Goal: Find specific page/section: Find specific page/section

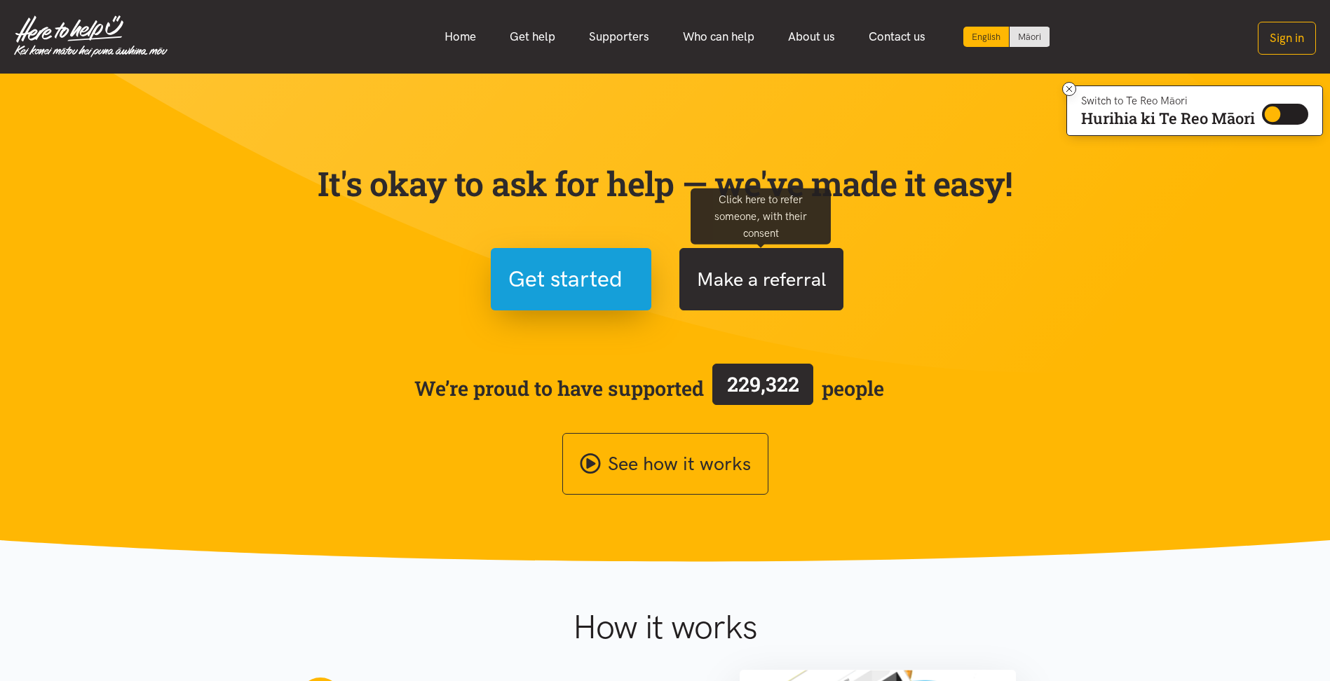
click at [744, 271] on button "Make a referral" at bounding box center [761, 279] width 164 height 62
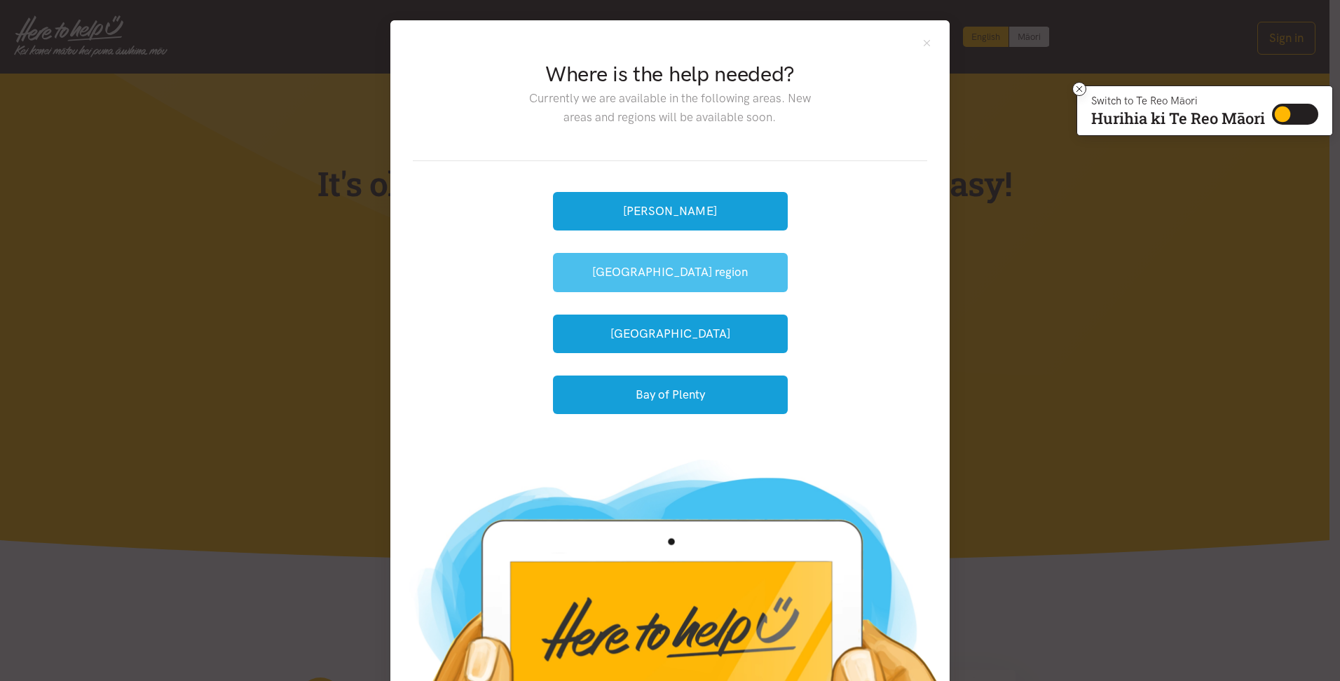
click at [658, 267] on button "[GEOGRAPHIC_DATA] region" at bounding box center [670, 272] width 235 height 39
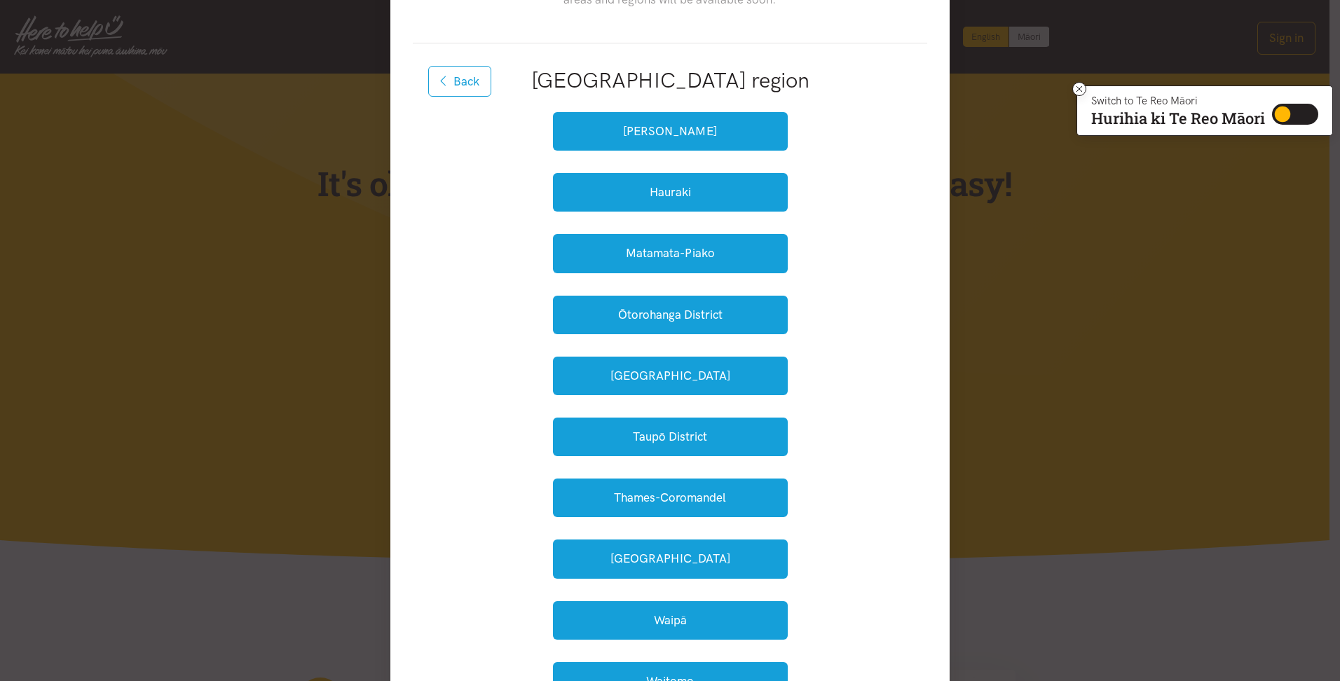
scroll to position [140, 0]
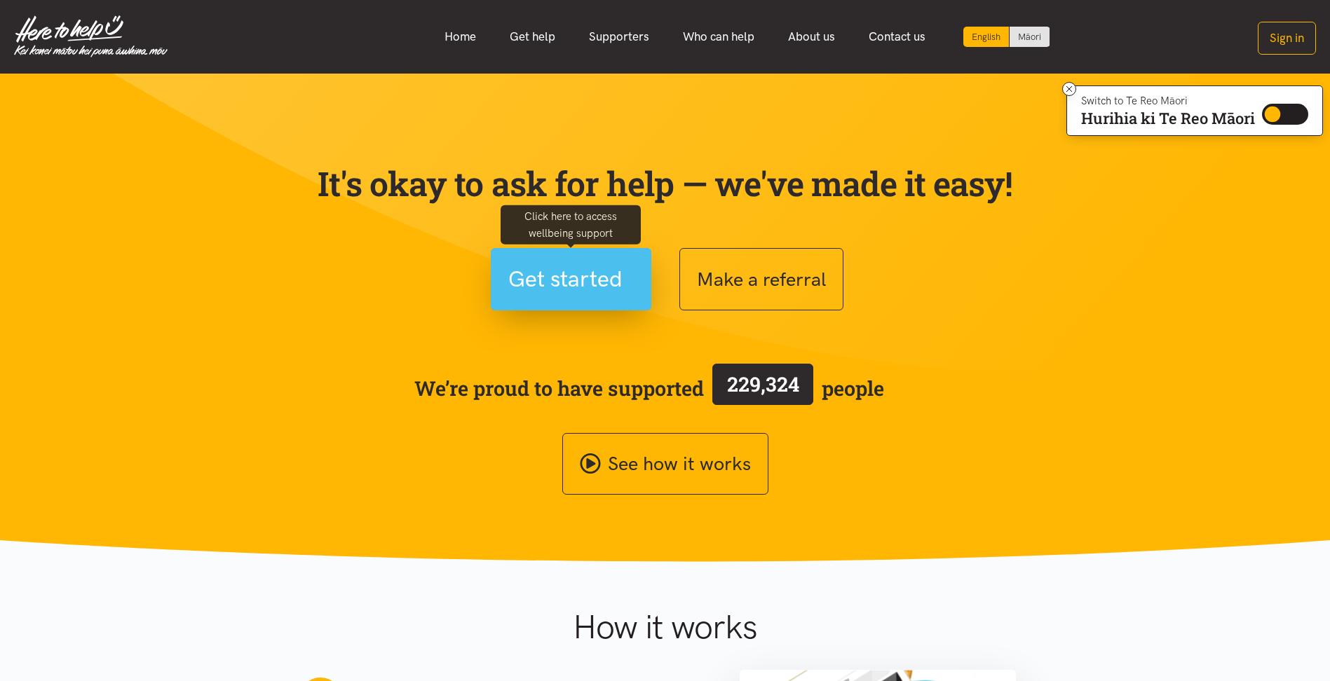
click at [583, 271] on span "Get started" at bounding box center [565, 279] width 114 height 36
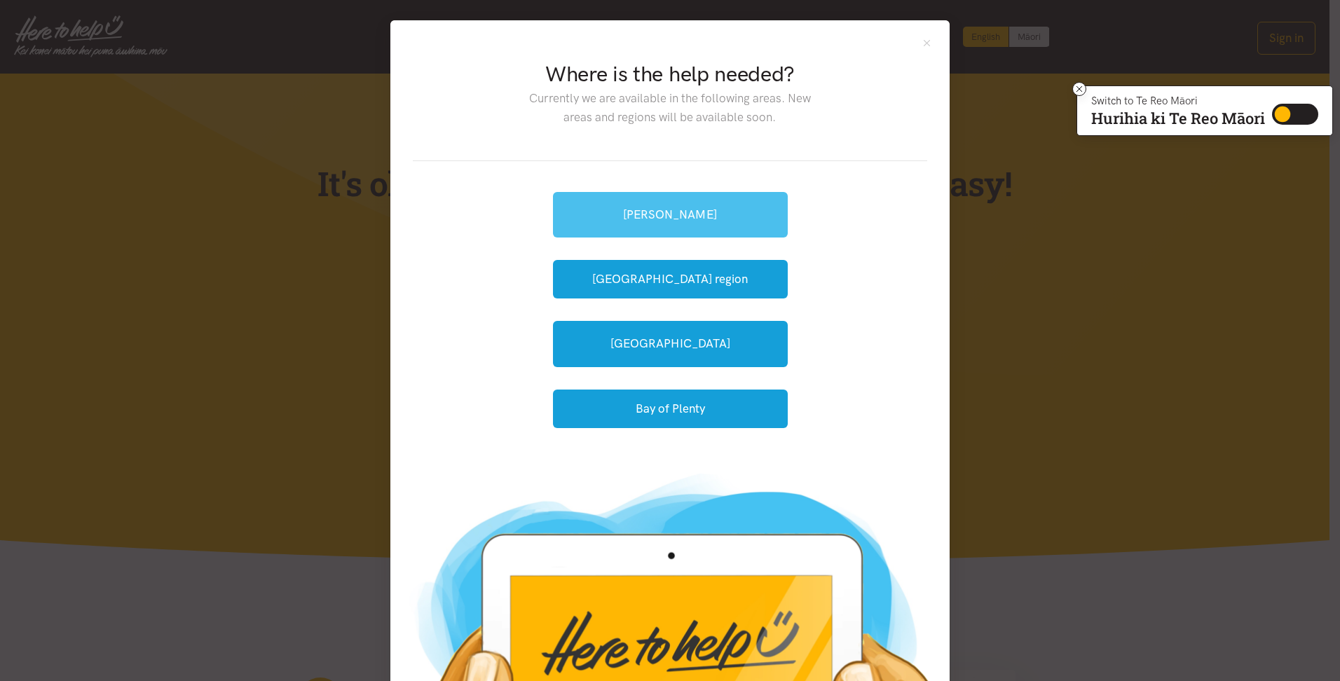
click at [677, 215] on link "[PERSON_NAME]" at bounding box center [670, 215] width 235 height 46
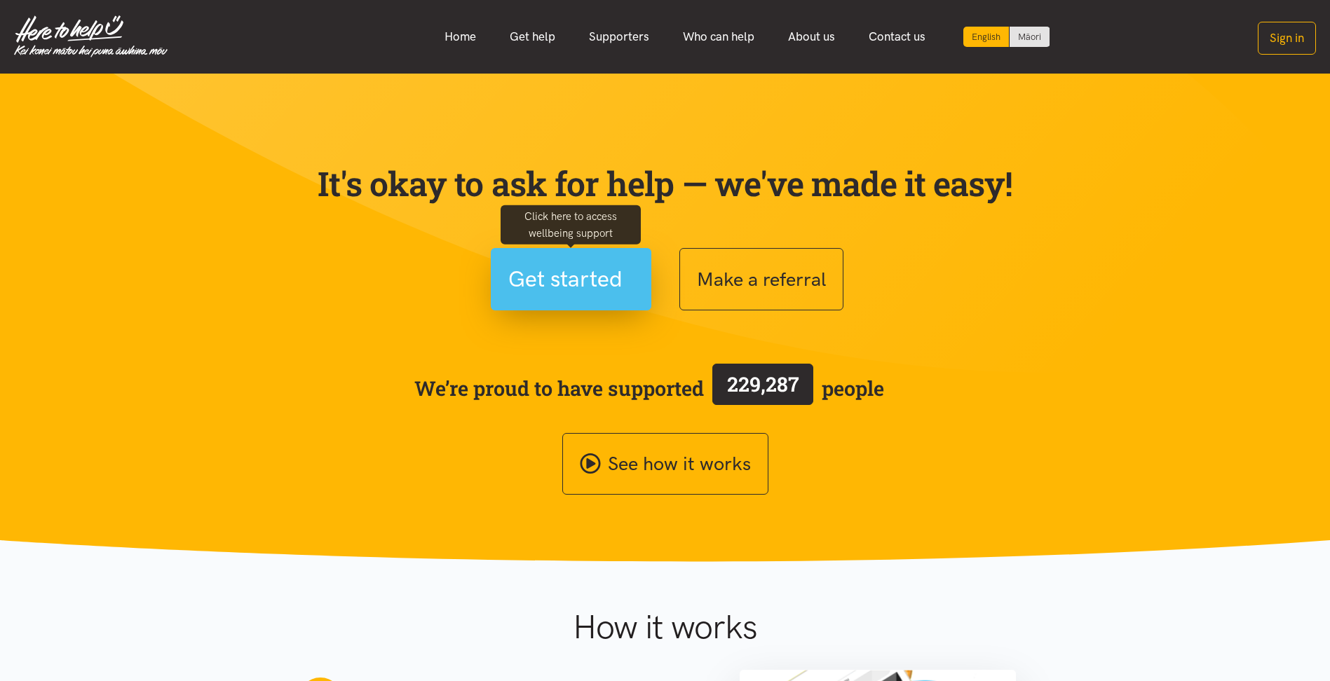
click at [575, 276] on span "Get started" at bounding box center [565, 279] width 114 height 36
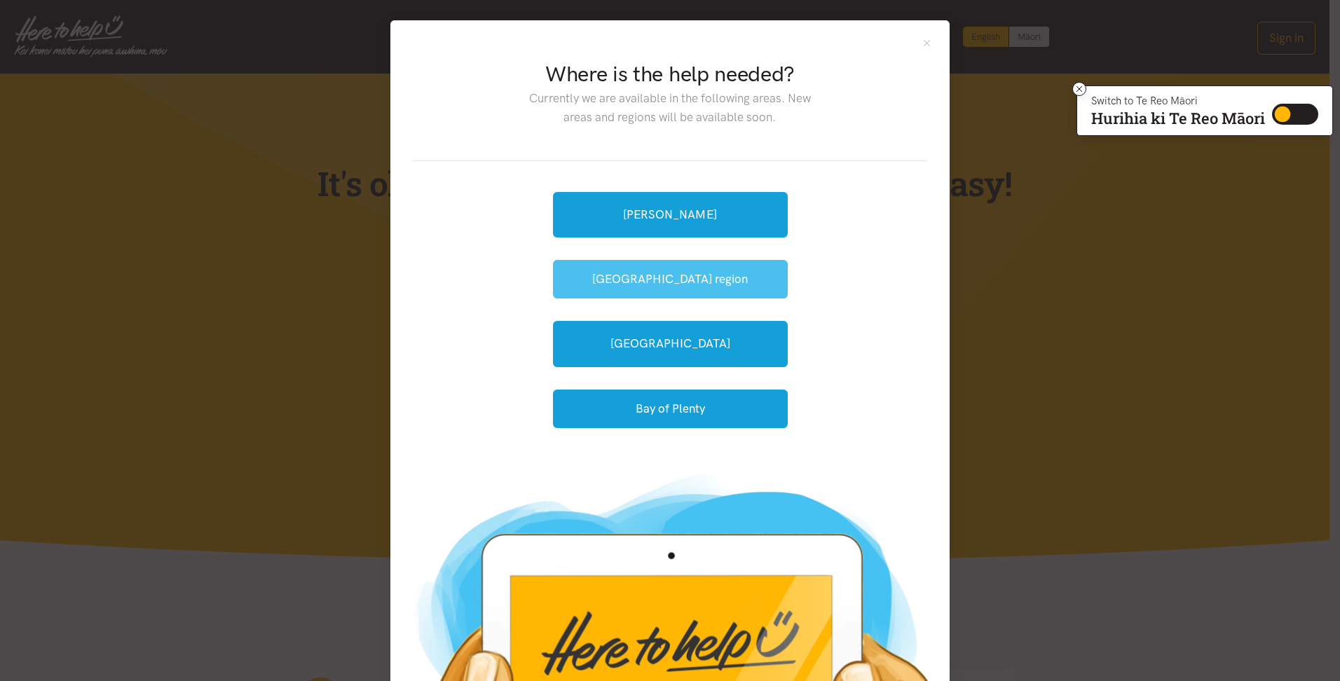
click at [636, 284] on button "[GEOGRAPHIC_DATA] region" at bounding box center [670, 279] width 235 height 39
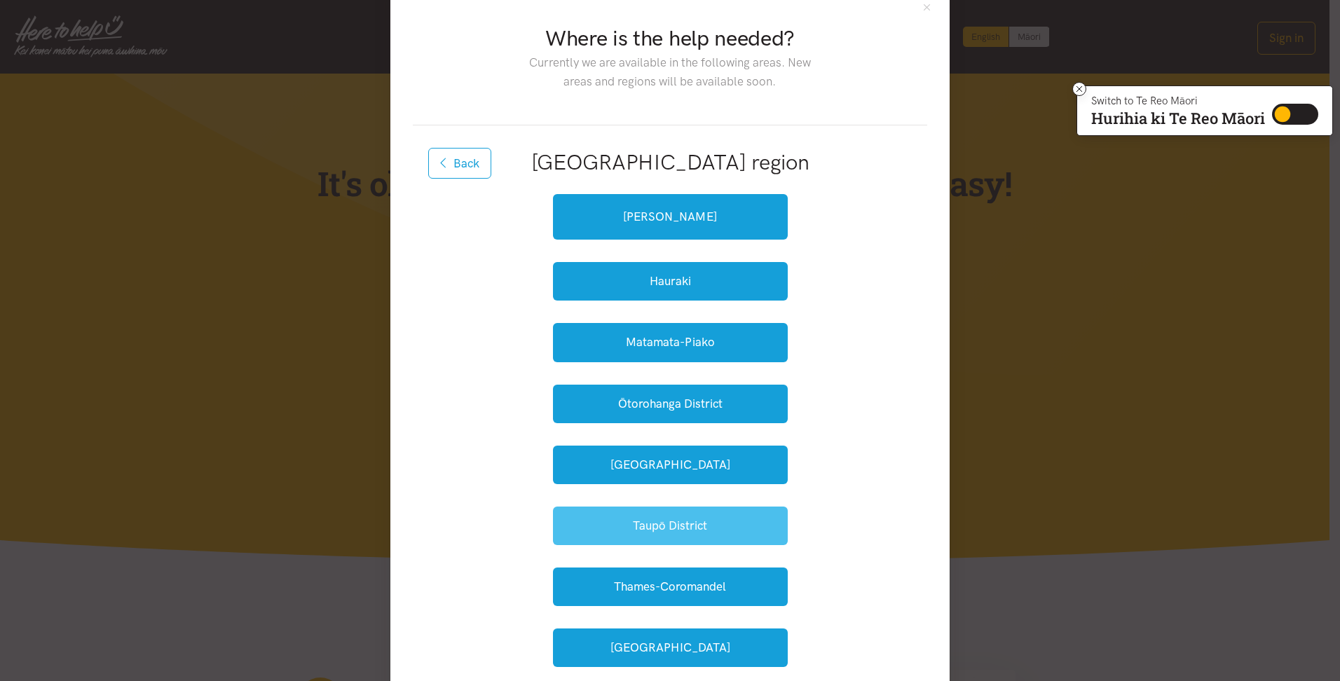
scroll to position [70, 0]
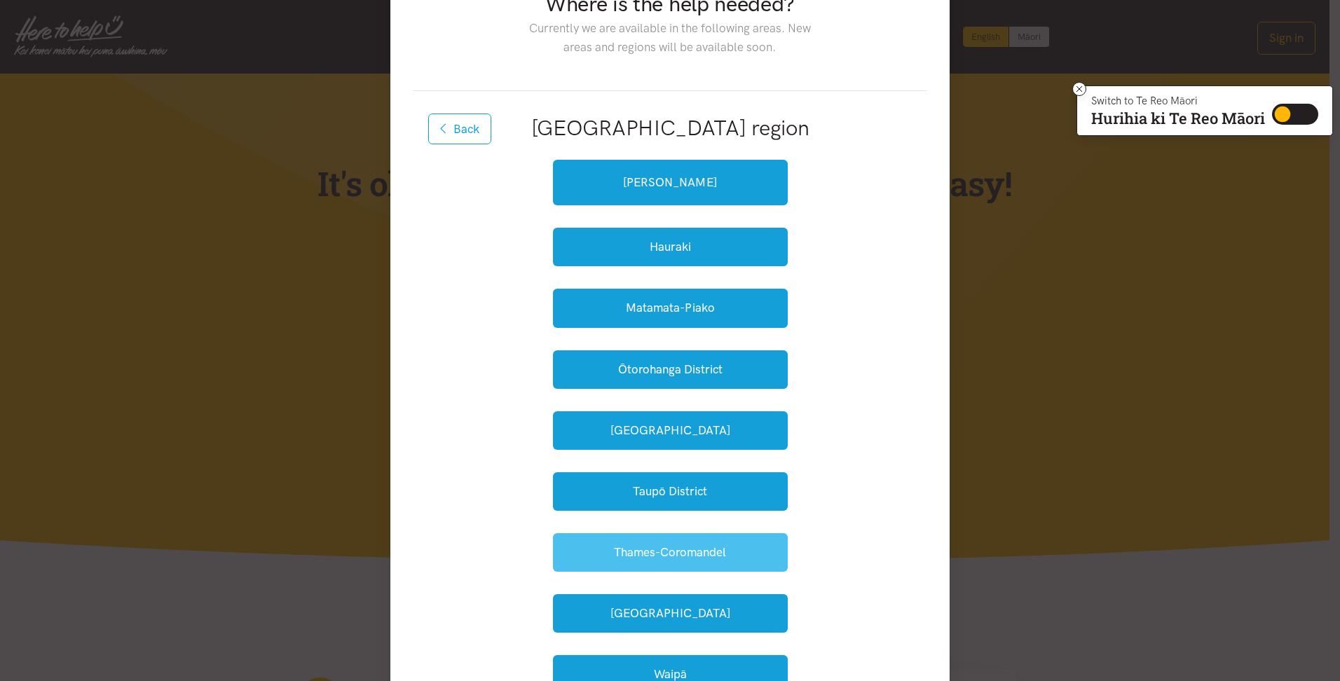
click at [655, 552] on button "Thames-Coromandel" at bounding box center [670, 552] width 235 height 39
